Goal: Information Seeking & Learning: Learn about a topic

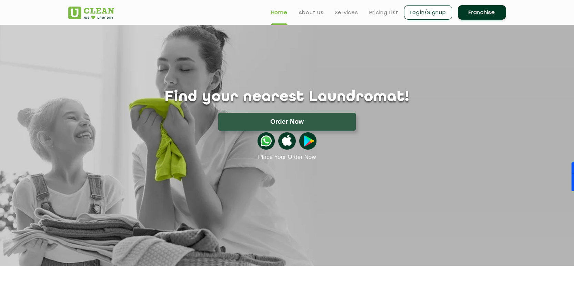
click at [406, 117] on div "Order Now" at bounding box center [287, 122] width 459 height 18
click at [429, 16] on link "Login/Signup" at bounding box center [428, 12] width 48 height 14
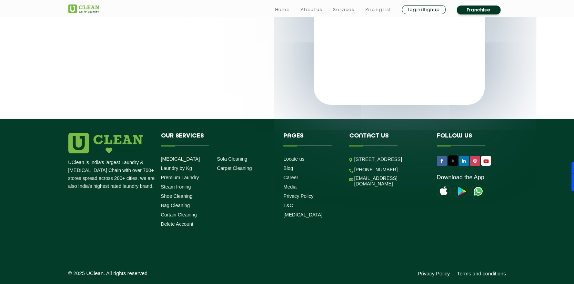
scroll to position [131, 0]
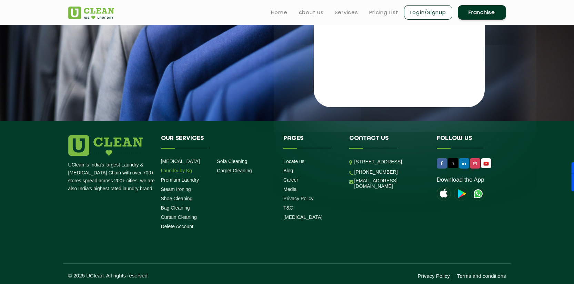
click at [182, 171] on link "Laundry by Kg" at bounding box center [176, 171] width 31 height 6
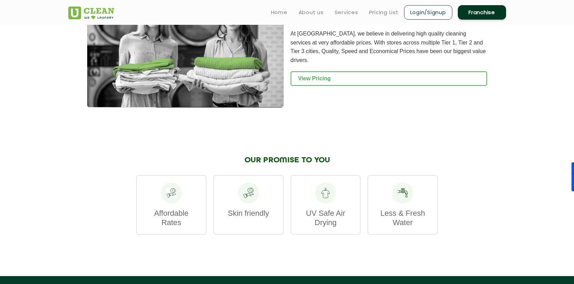
scroll to position [908, 0]
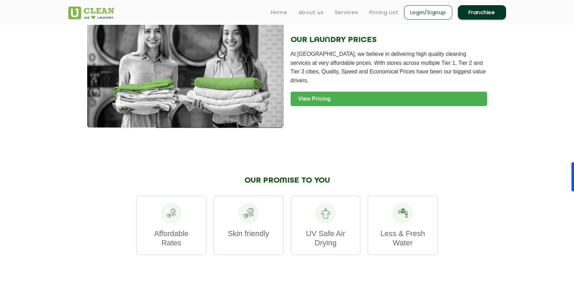
click at [331, 92] on link "View Pricing" at bounding box center [389, 99] width 197 height 14
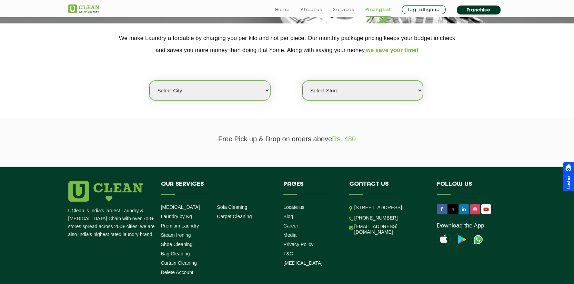
scroll to position [144, 0]
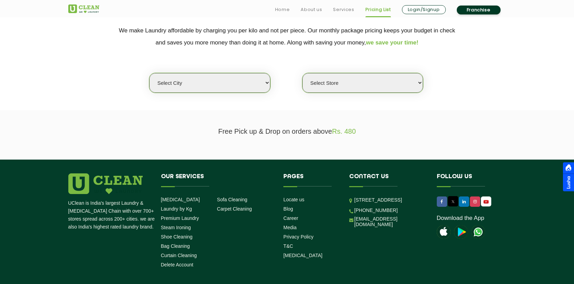
click at [200, 83] on select "Select city Aalo Abu Dhabi Agartala Agra Ahmedabad Akola Aligarh Alwar - UClean…" at bounding box center [209, 83] width 121 height 20
select select "2"
click at [149, 73] on select "Select city Aalo Abu Dhabi Agartala Agra Ahmedabad Akola Aligarh Alwar - UClean…" at bounding box center [209, 83] width 121 height 20
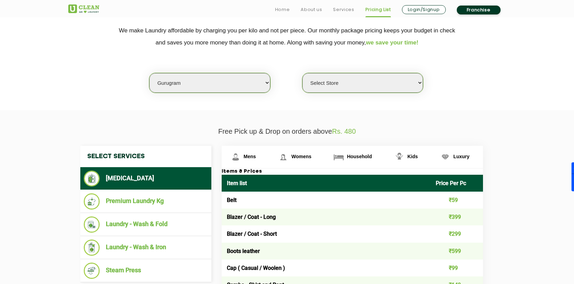
click at [334, 87] on select "Select Store UClean Sector 47 UClean Gurgaon Sector 66 UClean Sun City Gurgaon …" at bounding box center [363, 83] width 121 height 20
select select "537"
click at [303, 73] on select "Select Store UClean Sector 47 UClean Gurgaon Sector 66 UClean Sun City Gurgaon …" at bounding box center [363, 83] width 121 height 20
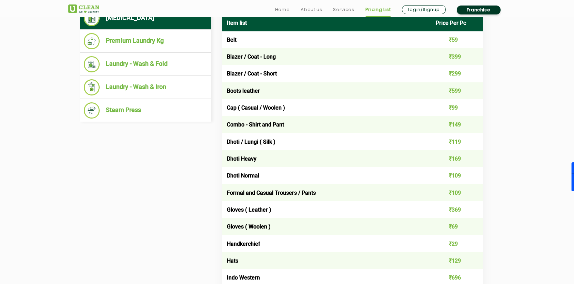
scroll to position [307, 0]
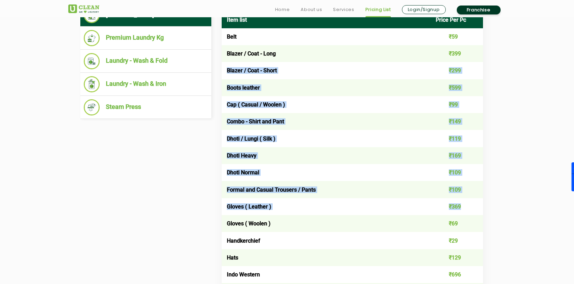
drag, startPoint x: 289, startPoint y: 67, endPoint x: 471, endPoint y: 214, distance: 233.9
click at [471, 214] on td "₹369" at bounding box center [457, 206] width 52 height 17
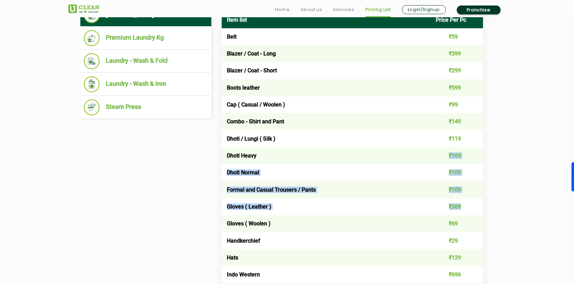
drag, startPoint x: 471, startPoint y: 214, endPoint x: 361, endPoint y: 163, distance: 121.8
click at [361, 163] on td "Dhoti Heavy" at bounding box center [326, 155] width 209 height 17
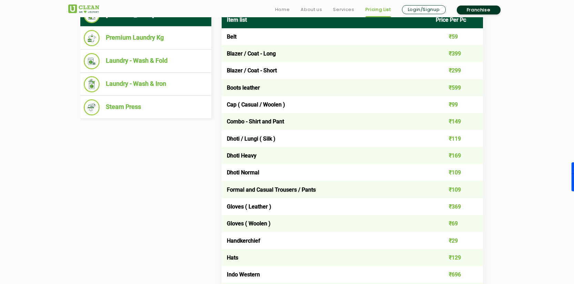
click at [361, 163] on td "Dhoti Heavy" at bounding box center [326, 155] width 209 height 17
drag, startPoint x: 475, startPoint y: 239, endPoint x: 425, endPoint y: 192, distance: 68.3
click at [425, 192] on td "Formal and Casual Trousers / Pants" at bounding box center [326, 189] width 209 height 17
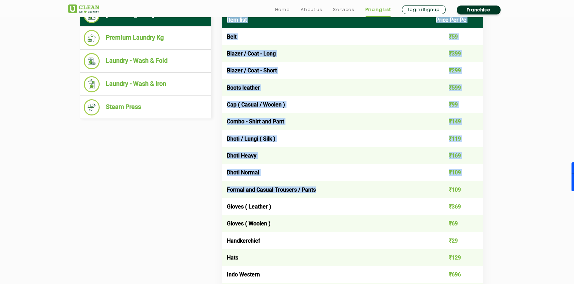
drag, startPoint x: 425, startPoint y: 192, endPoint x: 492, endPoint y: 248, distance: 87.0
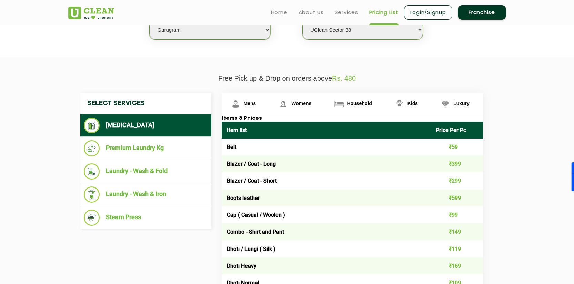
scroll to position [187, 0]
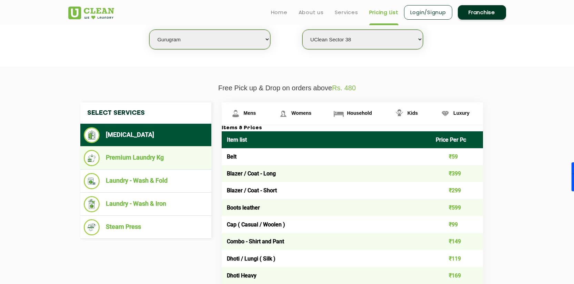
click at [144, 157] on li "Premium Laundry Kg" at bounding box center [146, 158] width 124 height 16
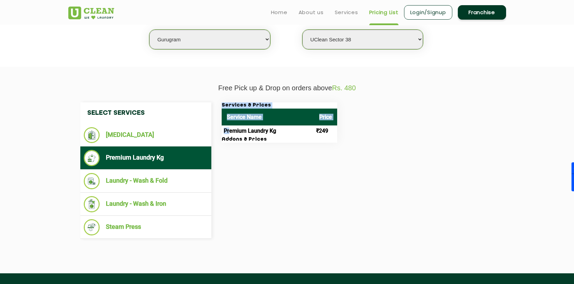
drag, startPoint x: 228, startPoint y: 130, endPoint x: 269, endPoint y: 148, distance: 44.4
click at [269, 148] on div "Select Services Dry Cleaning Premium Laundry Kg Laundry - Wash & Fold Laundry -…" at bounding box center [287, 170] width 424 height 137
drag, startPoint x: 269, startPoint y: 148, endPoint x: 271, endPoint y: 140, distance: 7.8
click at [271, 140] on div "Select Services Dry Cleaning Premium Laundry Kg Laundry - Wash & Fold Laundry -…" at bounding box center [287, 170] width 424 height 137
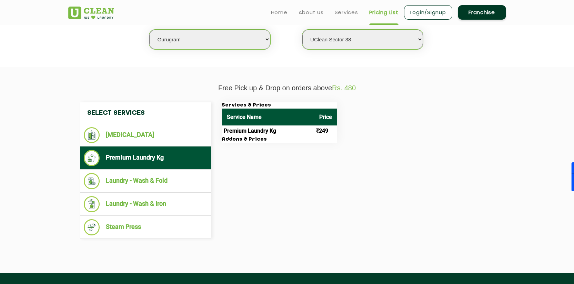
click at [271, 135] on td "Premium Laundry Kg" at bounding box center [268, 131] width 92 height 11
click at [185, 200] on li "Laundry - Wash & Iron" at bounding box center [146, 204] width 124 height 16
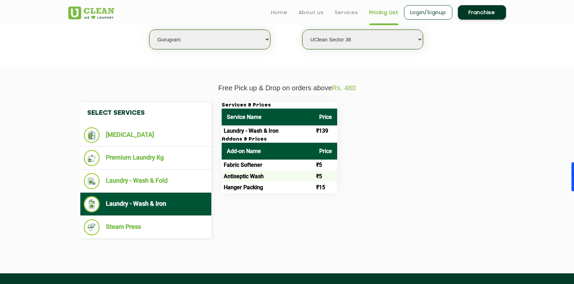
drag, startPoint x: 222, startPoint y: 136, endPoint x: 278, endPoint y: 135, distance: 56.6
click at [278, 135] on td "Laundry - Wash & Iron" at bounding box center [268, 131] width 92 height 11
drag, startPoint x: 278, startPoint y: 135, endPoint x: 222, endPoint y: 106, distance: 64.0
click at [222, 106] on div "Services & Prices Service Name Price Laundry - Wash & Iron ₹139" at bounding box center [280, 119] width 116 height 34
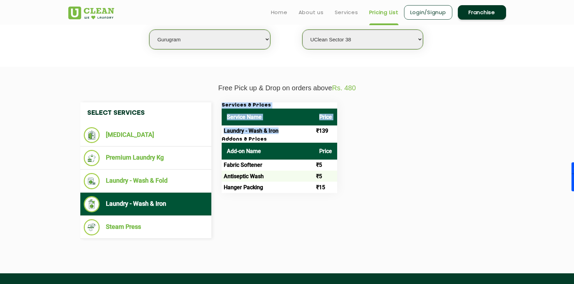
click at [222, 106] on h3 "Services & Prices" at bounding box center [280, 105] width 116 height 6
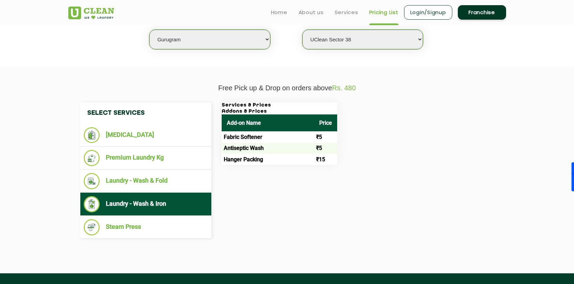
click at [222, 106] on h3 "Services & Prices" at bounding box center [280, 105] width 116 height 6
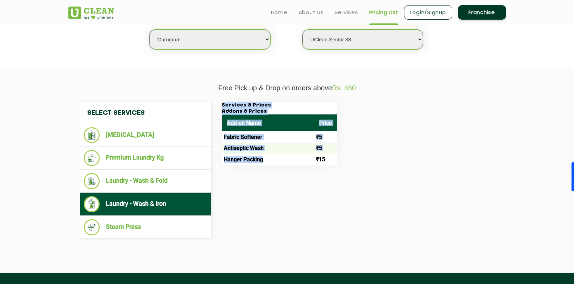
drag, startPoint x: 222, startPoint y: 106, endPoint x: 287, endPoint y: 165, distance: 88.5
click at [287, 165] on div "Services & Prices Addons & Prices Add-on Name Price Fabric Softener ₹5 Antisept…" at bounding box center [280, 133] width 116 height 62
click at [287, 165] on td "Hanger Packing" at bounding box center [268, 159] width 92 height 11
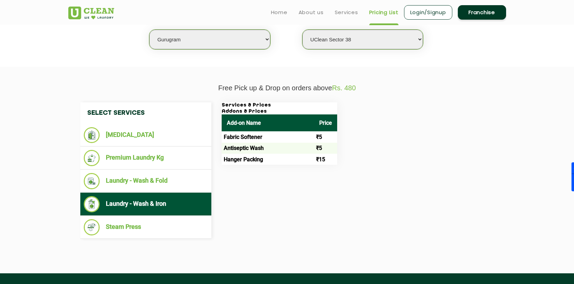
click at [142, 206] on li "Laundry - Wash & Iron" at bounding box center [146, 204] width 124 height 16
click at [278, 158] on td "Hanger Packing" at bounding box center [268, 159] width 92 height 11
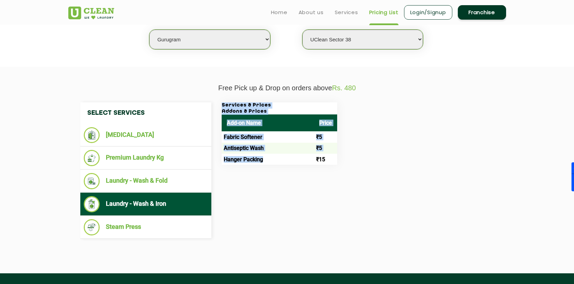
drag, startPoint x: 278, startPoint y: 158, endPoint x: 217, endPoint y: 135, distance: 65.6
click at [217, 135] on div "Services & Prices Addons & Prices Add-on Name Price Fabric Softener ₹5 Antisept…" at bounding box center [358, 133] width 283 height 62
drag, startPoint x: 217, startPoint y: 135, endPoint x: 327, endPoint y: 166, distance: 115.0
click at [327, 166] on div "Select Services Dry Cleaning Premium Laundry Kg Laundry - Wash & Fold Laundry -…" at bounding box center [287, 170] width 424 height 137
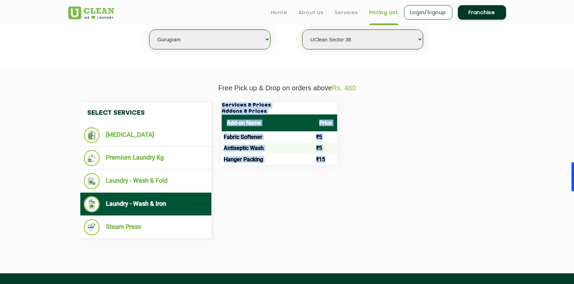
drag, startPoint x: 327, startPoint y: 165, endPoint x: 327, endPoint y: 159, distance: 5.9
drag, startPoint x: 327, startPoint y: 159, endPoint x: 327, endPoint y: 156, distance: 3.5
drag, startPoint x: 327, startPoint y: 155, endPoint x: 327, endPoint y: 151, distance: 3.5
click at [326, 148] on td "₹5" at bounding box center [325, 148] width 23 height 11
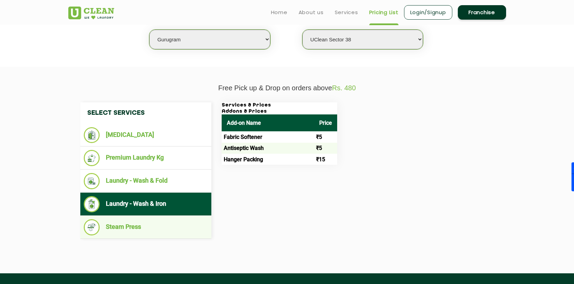
click at [161, 226] on li "Steam Press" at bounding box center [146, 227] width 124 height 16
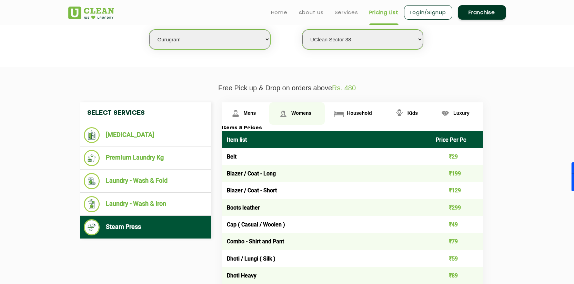
click at [285, 114] on img at bounding box center [283, 114] width 12 height 12
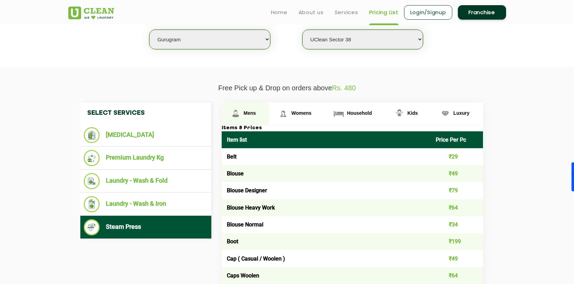
click at [238, 116] on img at bounding box center [236, 114] width 12 height 12
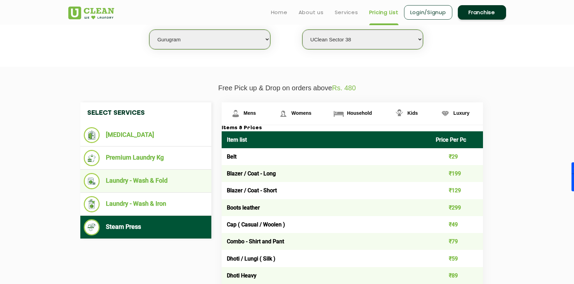
click at [143, 176] on li "Laundry - Wash & Fold" at bounding box center [146, 181] width 124 height 16
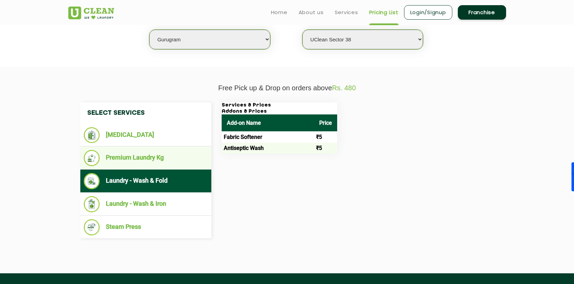
click at [177, 160] on li "Premium Laundry Kg" at bounding box center [146, 158] width 124 height 16
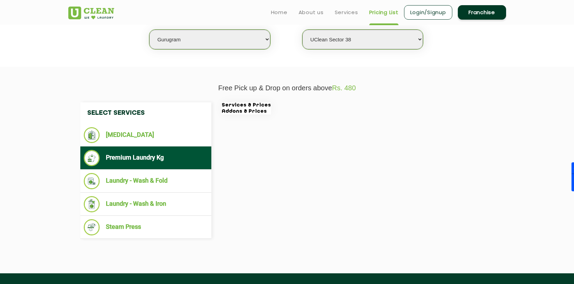
drag, startPoint x: 251, startPoint y: 95, endPoint x: 343, endPoint y: 184, distance: 128.1
click at [343, 184] on div "Select Services Dry Cleaning Premium Laundry Kg Laundry - Wash & Fold Laundry -…" at bounding box center [287, 170] width 449 height 157
drag, startPoint x: 272, startPoint y: 115, endPoint x: 320, endPoint y: 157, distance: 63.3
click at [320, 157] on div "Select Services Dry Cleaning Premium Laundry Kg Laundry - Wash & Fold Laundry -…" at bounding box center [287, 170] width 424 height 137
